Goal: Complete application form

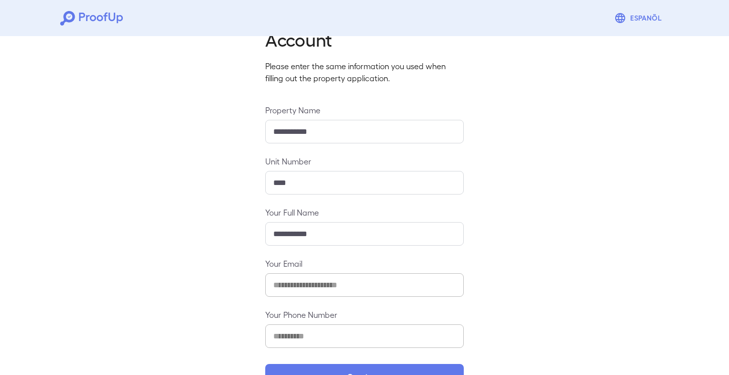
scroll to position [79, 0]
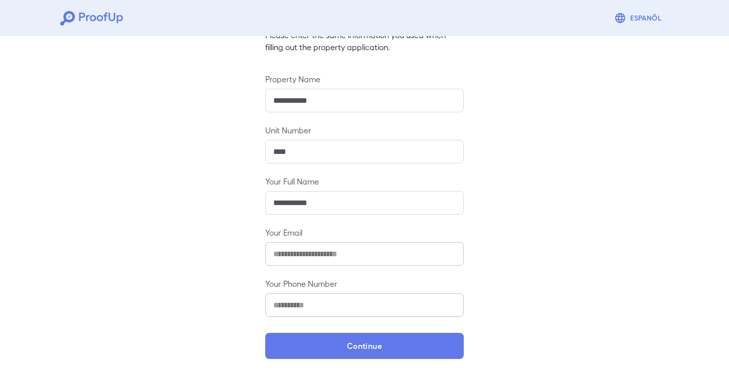
click at [173, 201] on div "**********" at bounding box center [364, 164] width 729 height 422
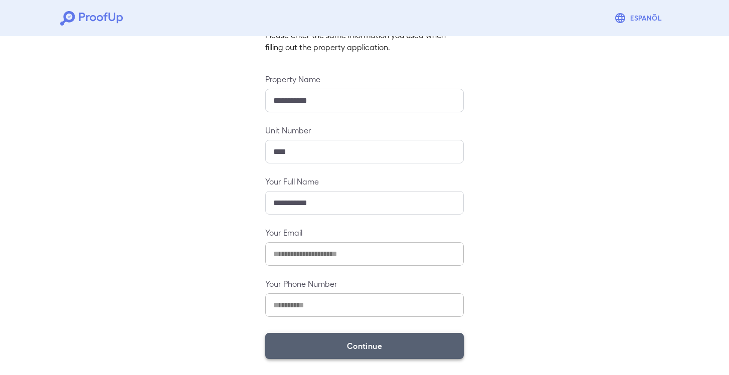
click at [370, 344] on button "Continue" at bounding box center [364, 346] width 199 height 26
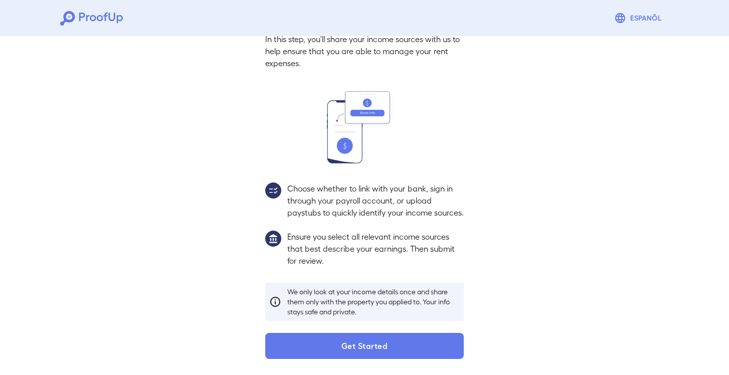
scroll to position [65, 0]
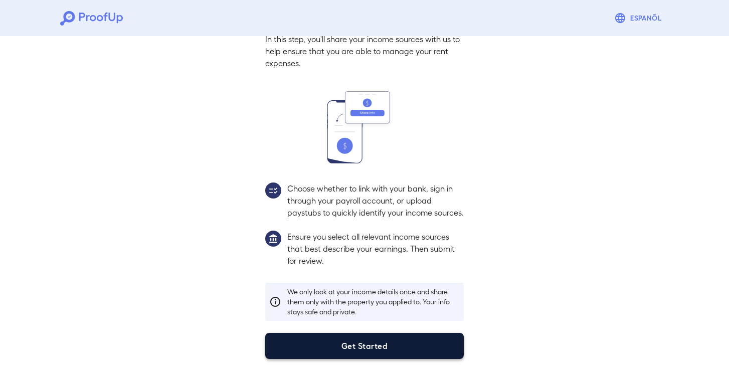
click at [366, 349] on button "Get Started" at bounding box center [364, 346] width 199 height 26
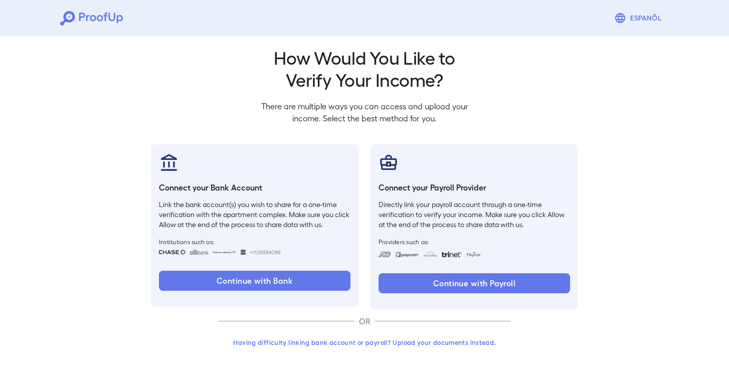
scroll to position [8, 0]
click at [383, 343] on button "Having difficulty linking bank account or payroll? Upload your documents instea…" at bounding box center [364, 343] width 293 height 18
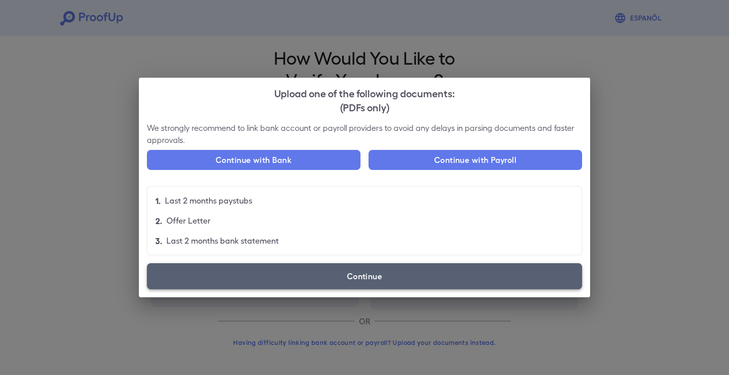
click at [364, 273] on label "Continue" at bounding box center [364, 276] width 435 height 26
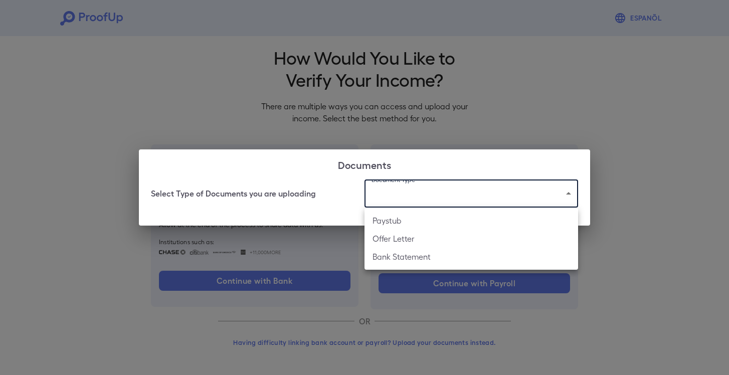
click at [416, 196] on body "Espanõl Go back How Would You Like to Verify Your Income? There are multiple wa…" at bounding box center [364, 183] width 729 height 383
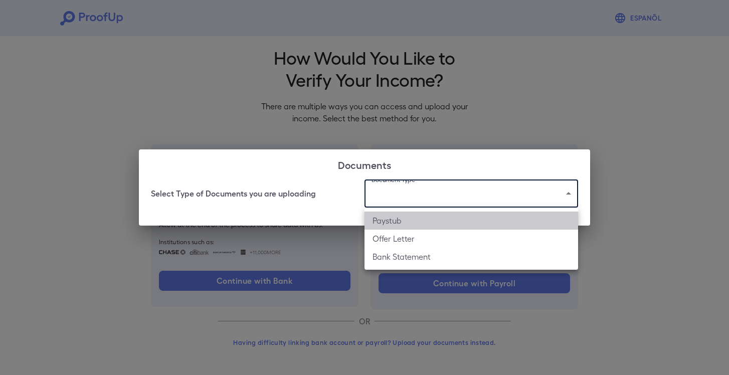
click at [402, 222] on li "Paystub" at bounding box center [472, 221] width 214 height 18
type input "*******"
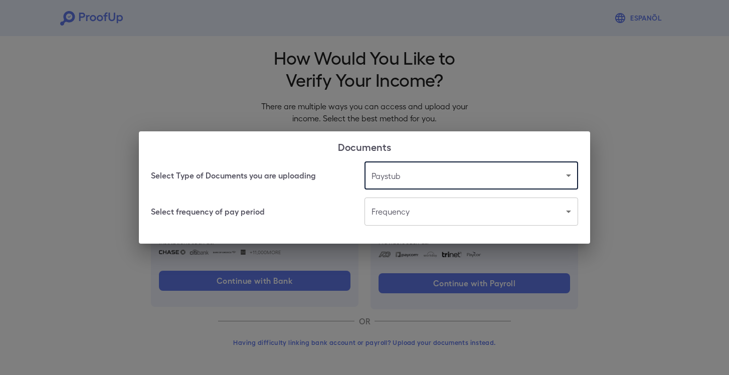
click at [416, 212] on body "Espanõl Go back How Would You Like to Verify Your Income? There are multiple wa…" at bounding box center [364, 183] width 729 height 383
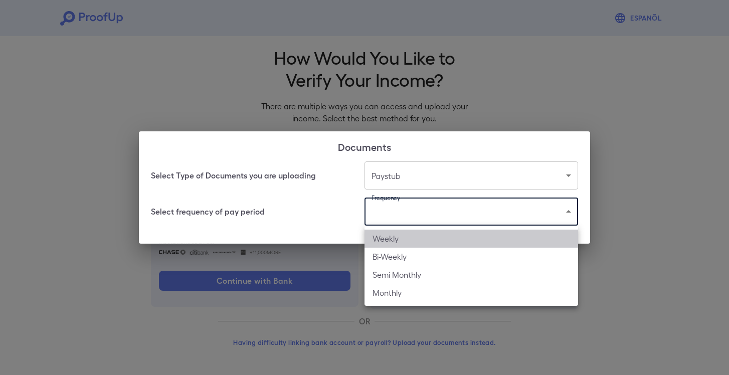
click at [407, 237] on li "Weekly" at bounding box center [472, 239] width 214 height 18
type input "******"
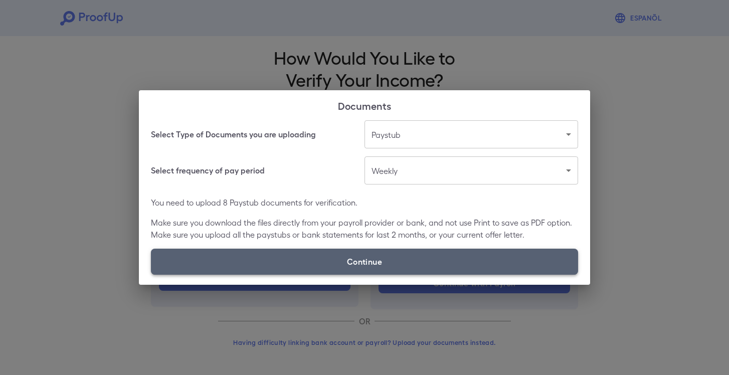
click at [362, 261] on label "Continue" at bounding box center [364, 262] width 427 height 26
click at [151, 274] on input "Continue" at bounding box center [151, 274] width 1 height 1
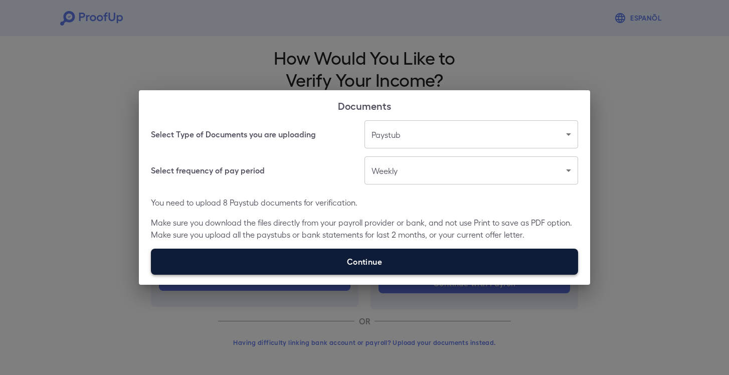
type input "**********"
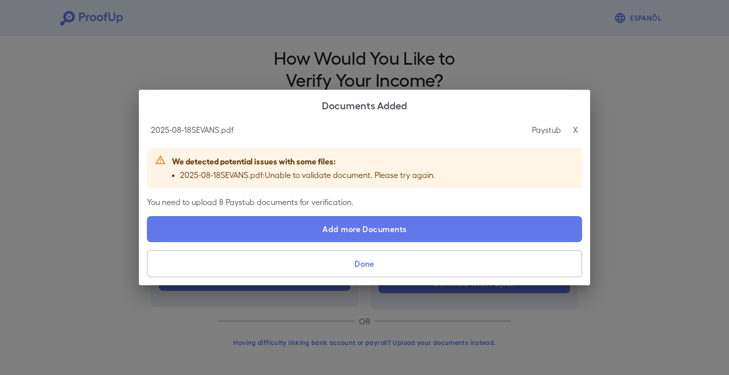
click at [367, 264] on button "Done" at bounding box center [364, 263] width 435 height 27
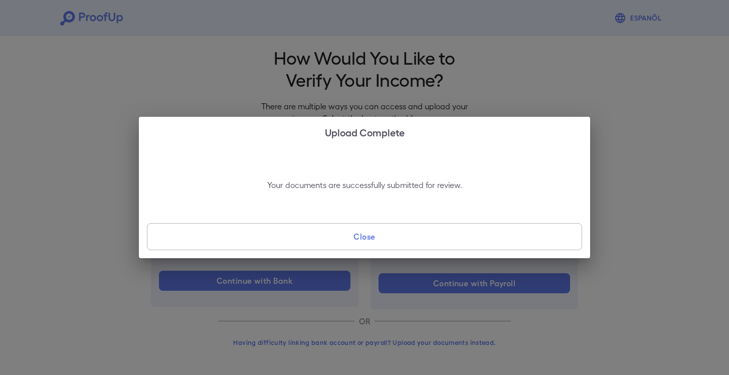
click at [575, 132] on h2 "Upload Complete" at bounding box center [364, 132] width 451 height 30
click at [373, 234] on button "Close" at bounding box center [364, 236] width 435 height 27
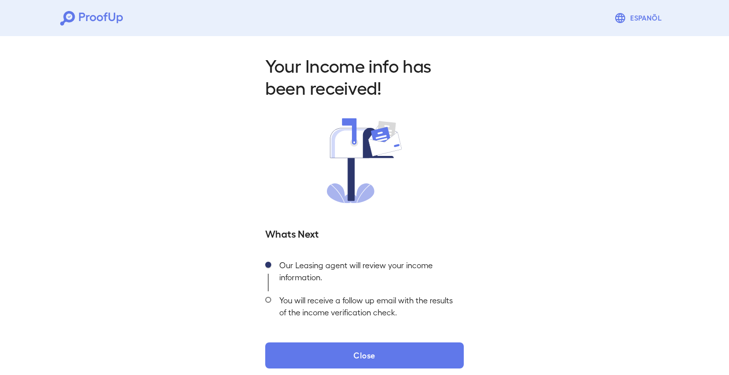
scroll to position [9, 0]
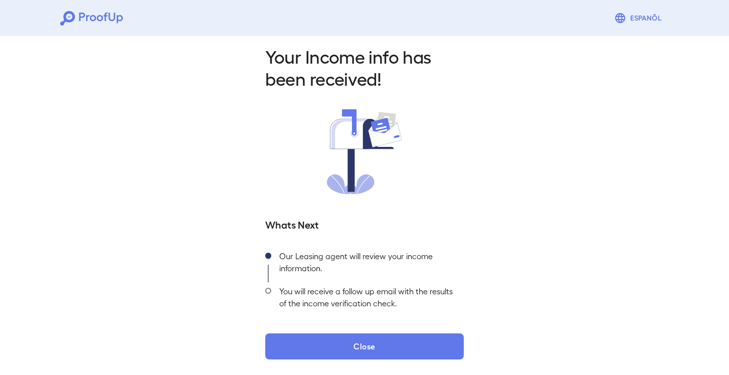
click at [374, 260] on div "Our Leasing agent will review your income information." at bounding box center [367, 264] width 193 height 35
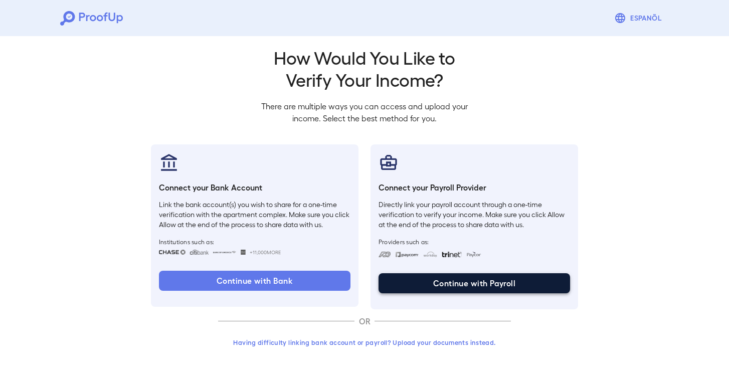
click at [480, 282] on button "Continue with Payroll" at bounding box center [475, 283] width 192 height 20
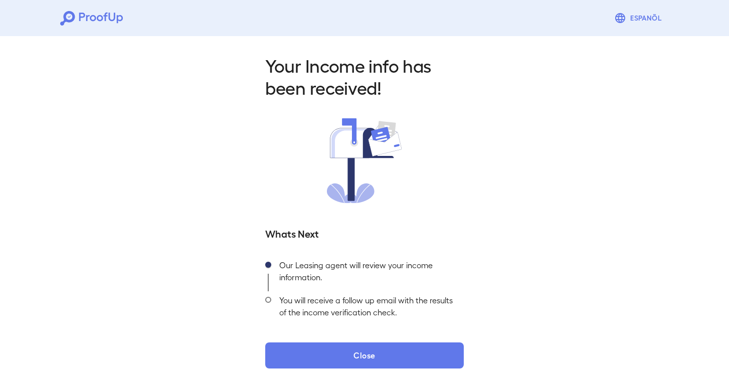
click at [525, 296] on div "Your Income info has been received! Whats Next Our Leasing agent will review yo…" at bounding box center [364, 208] width 729 height 353
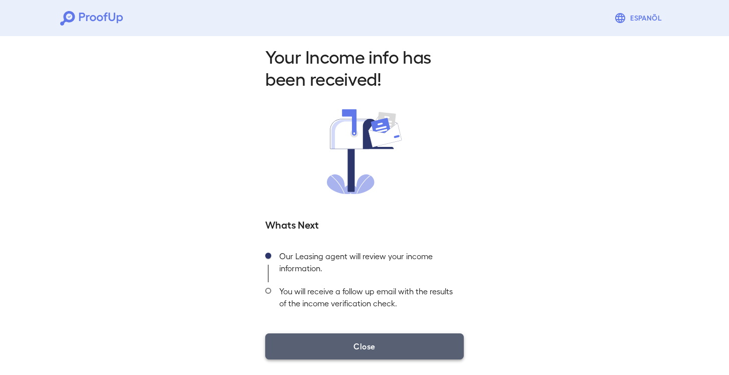
click at [365, 343] on button "Close" at bounding box center [364, 347] width 199 height 26
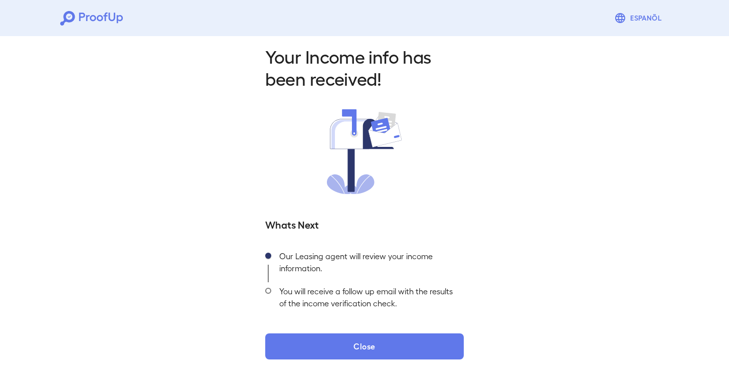
click at [185, 140] on div "Your Income info has been received! Whats Next Our Leasing agent will review yo…" at bounding box center [364, 199] width 729 height 353
click at [188, 180] on div "Your Income info has been received! Whats Next Our Leasing agent will review yo…" at bounding box center [364, 199] width 729 height 353
